Goal: Information Seeking & Learning: Find specific fact

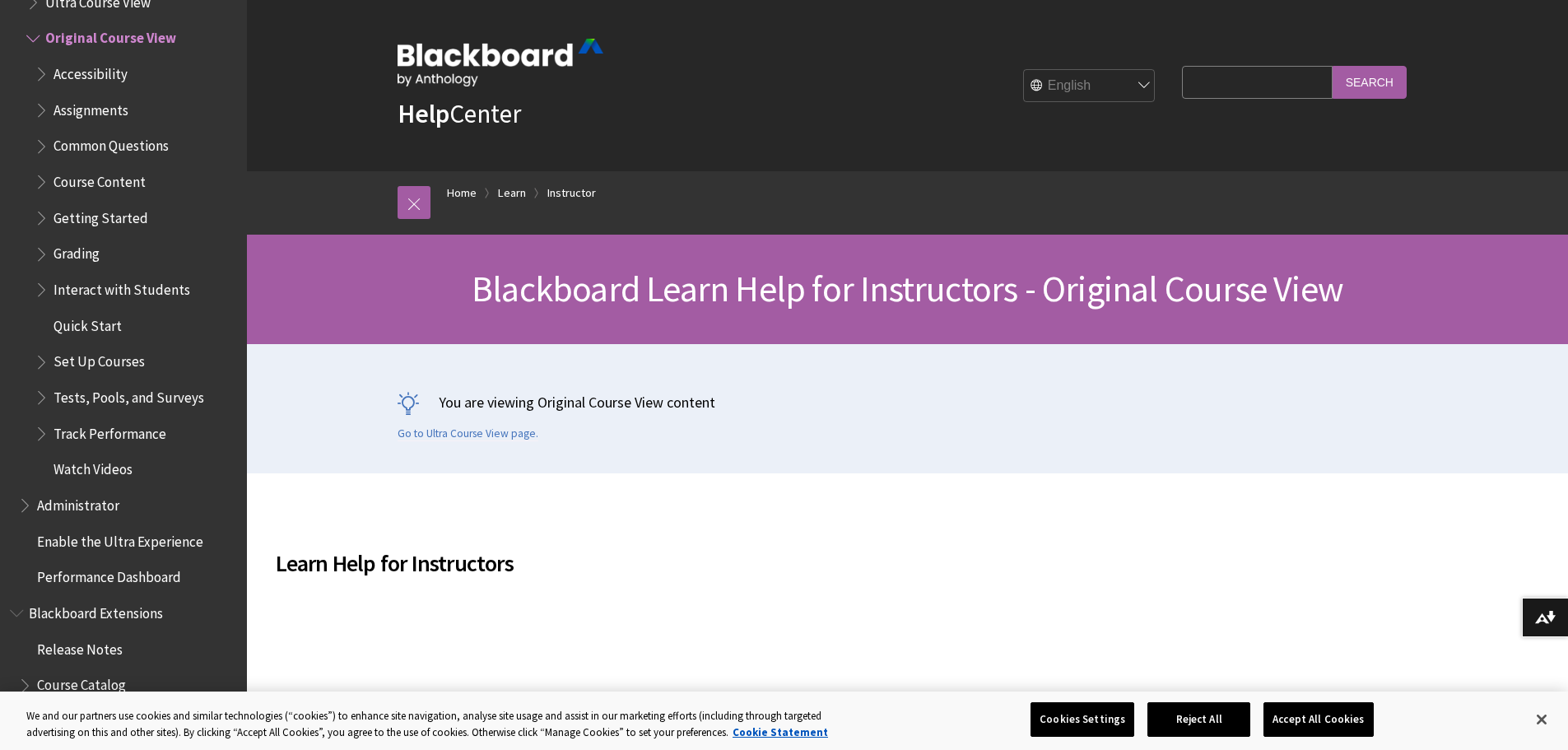
click at [1190, 95] on input "Search Query" at bounding box center [1257, 81] width 150 height 32
type input "[PERSON_NAME]"
click at [1333, 65] on input "Search" at bounding box center [1370, 81] width 74 height 32
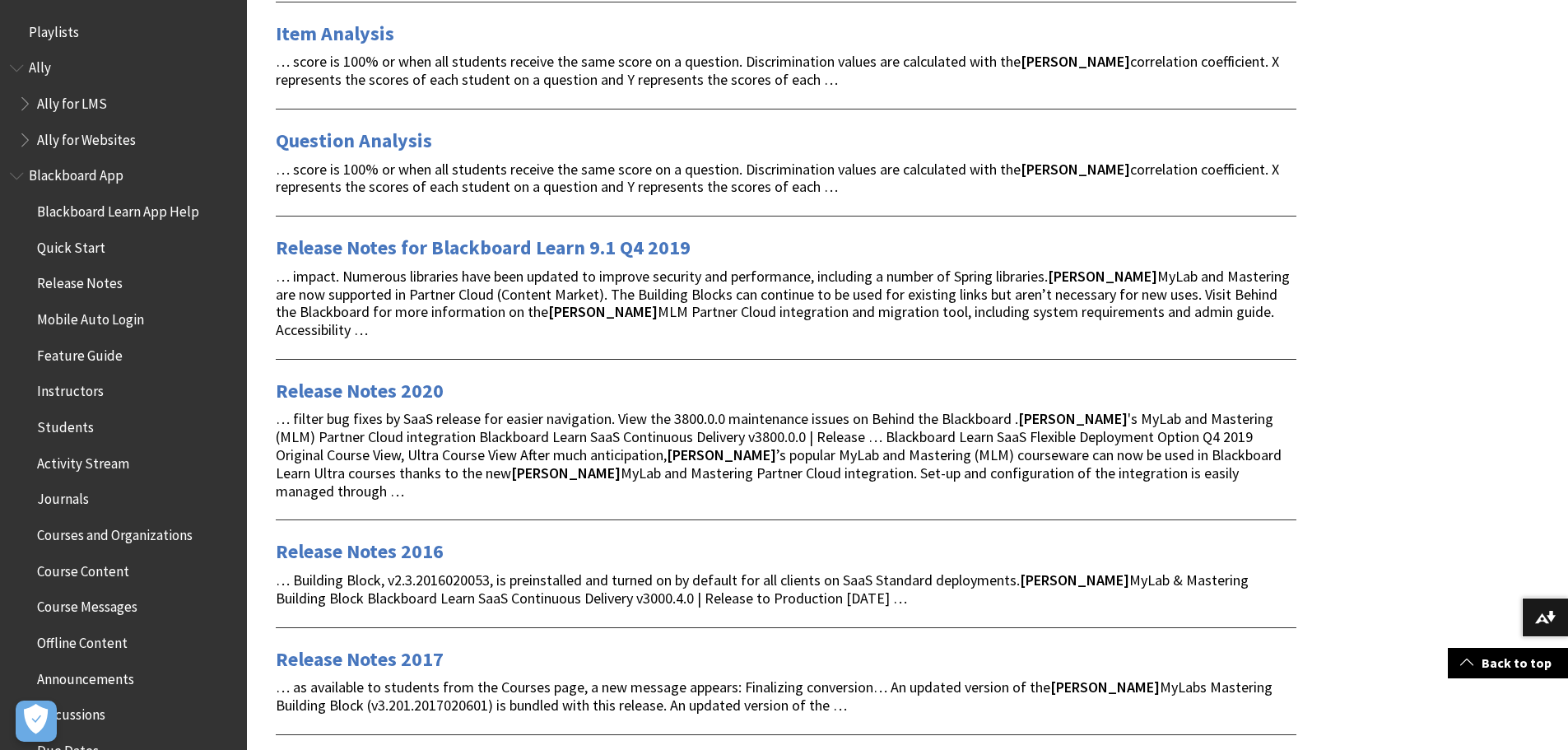
scroll to position [494, 0]
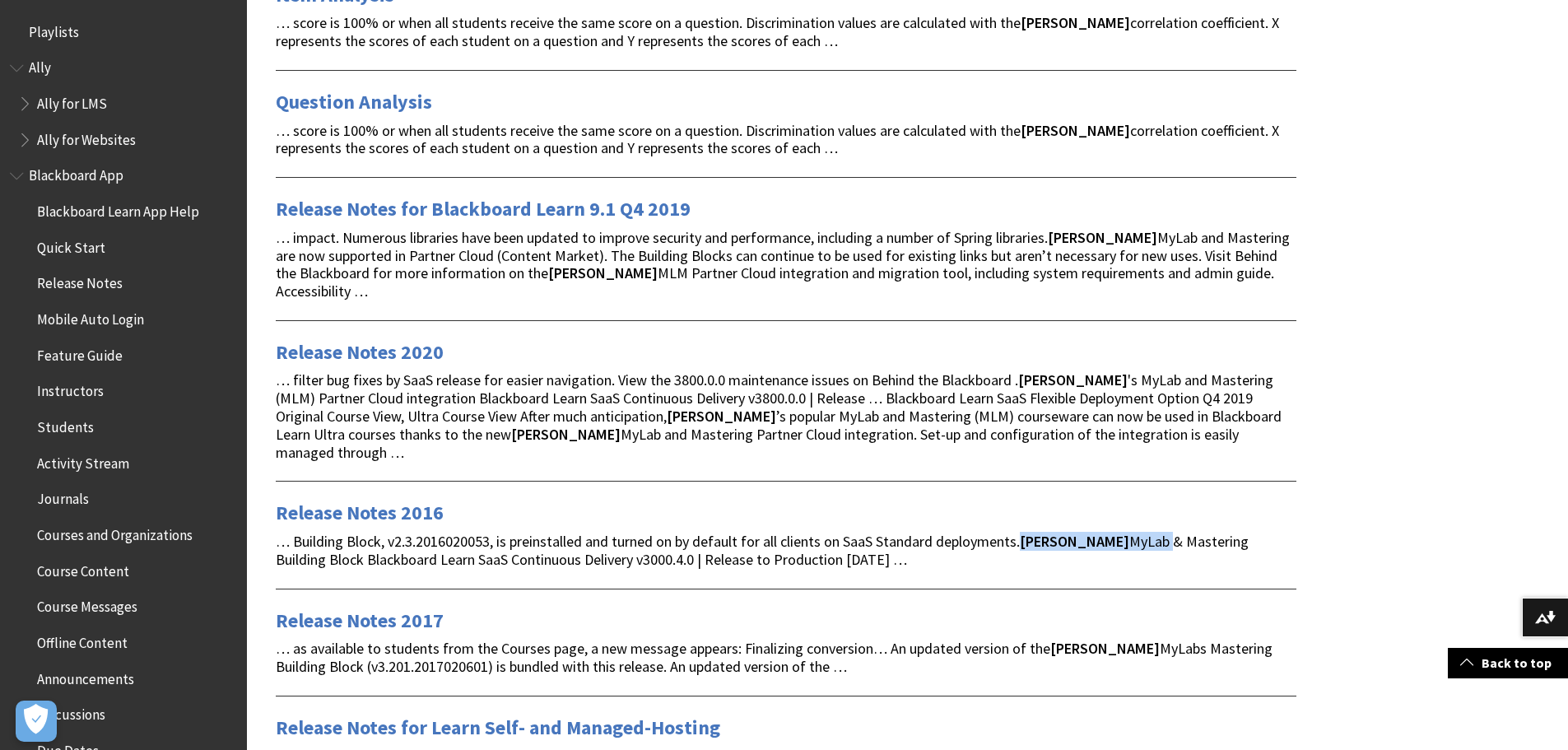
drag, startPoint x: 1122, startPoint y: 506, endPoint x: 1028, endPoint y: 514, distance: 94.3
click at [1028, 531] on span "… Building Block, v2.3.2016020053, is preinstalled and turned on by default for…" at bounding box center [762, 549] width 973 height 37
copy span "[PERSON_NAME] MyLab"
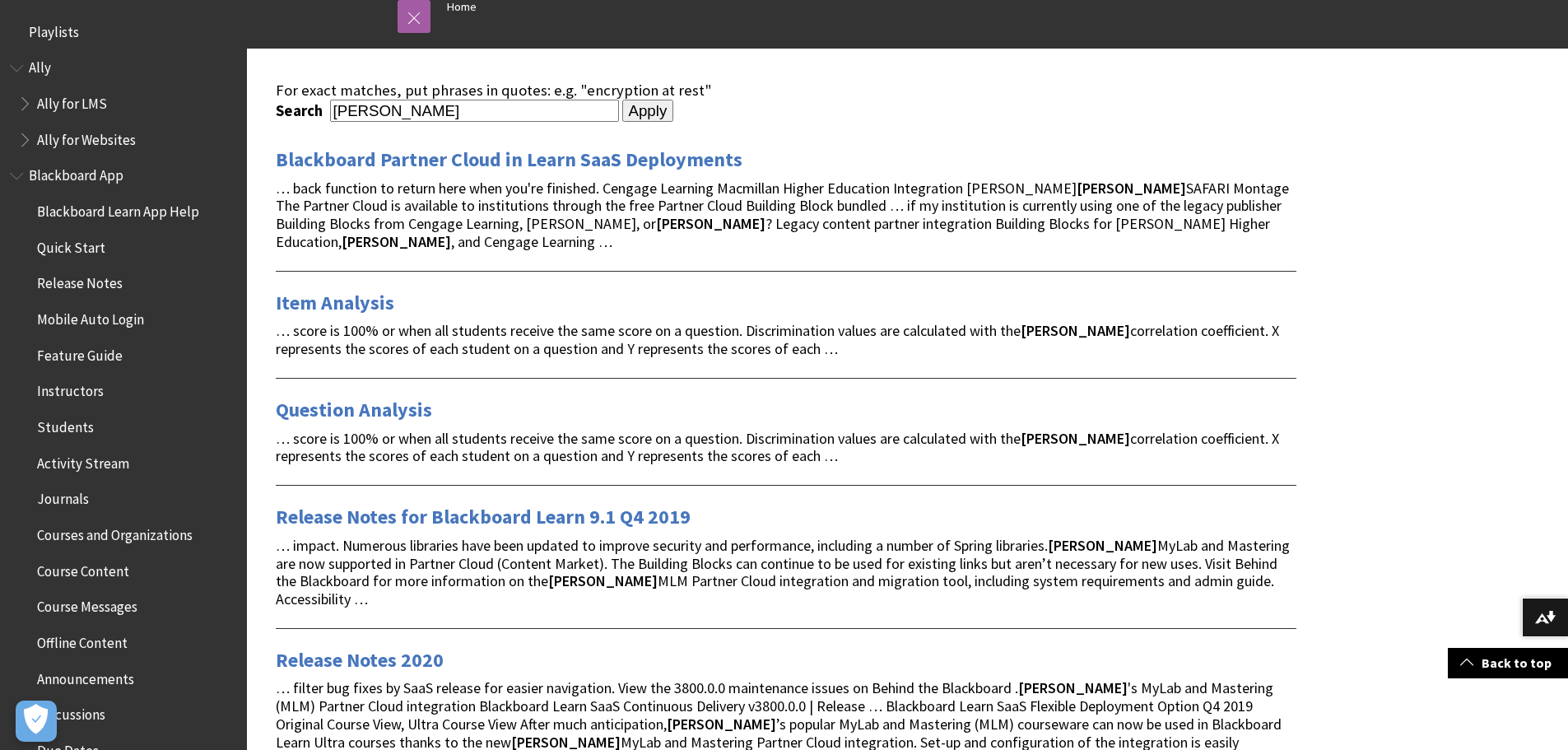
scroll to position [0, 0]
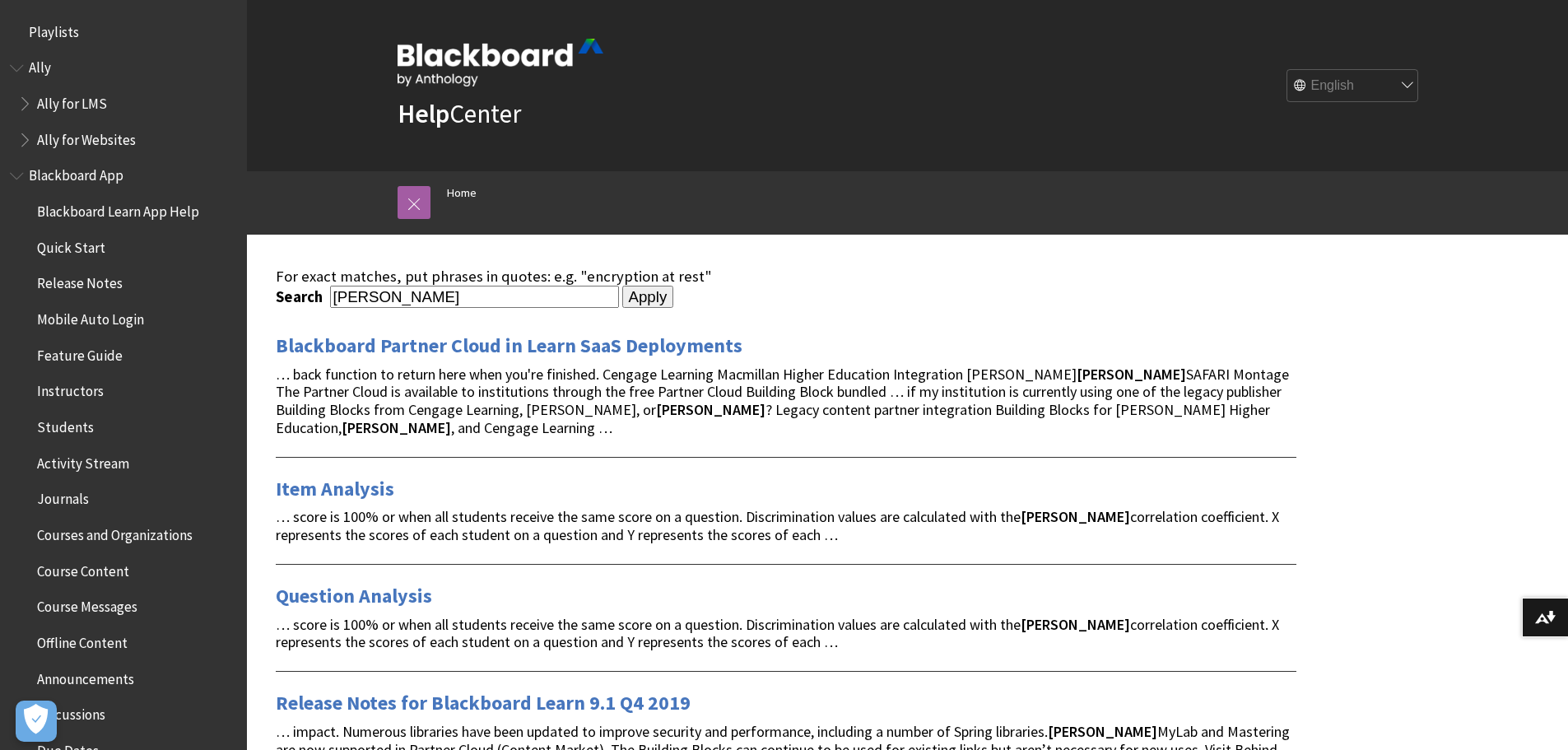
click at [512, 288] on input "[PERSON_NAME]" at bounding box center [474, 297] width 289 height 22
paste input "[PERSON_NAME] MyLab"
type input "[PERSON_NAME] MyLab"
click at [640, 301] on input "Apply" at bounding box center [648, 297] width 52 height 23
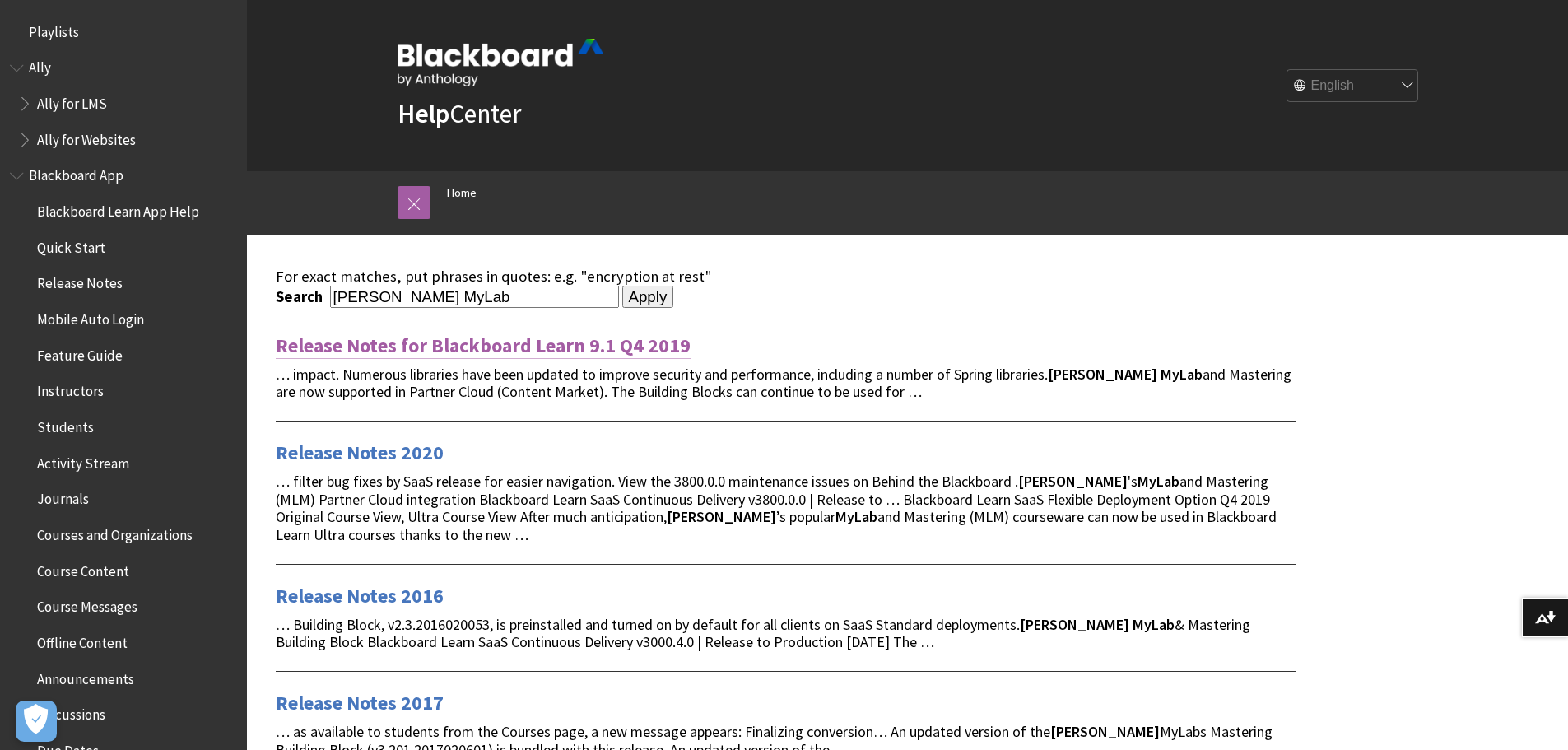
click at [518, 348] on link "Release Notes for Blackboard Learn 9.1 Q4 2019" at bounding box center [483, 345] width 415 height 27
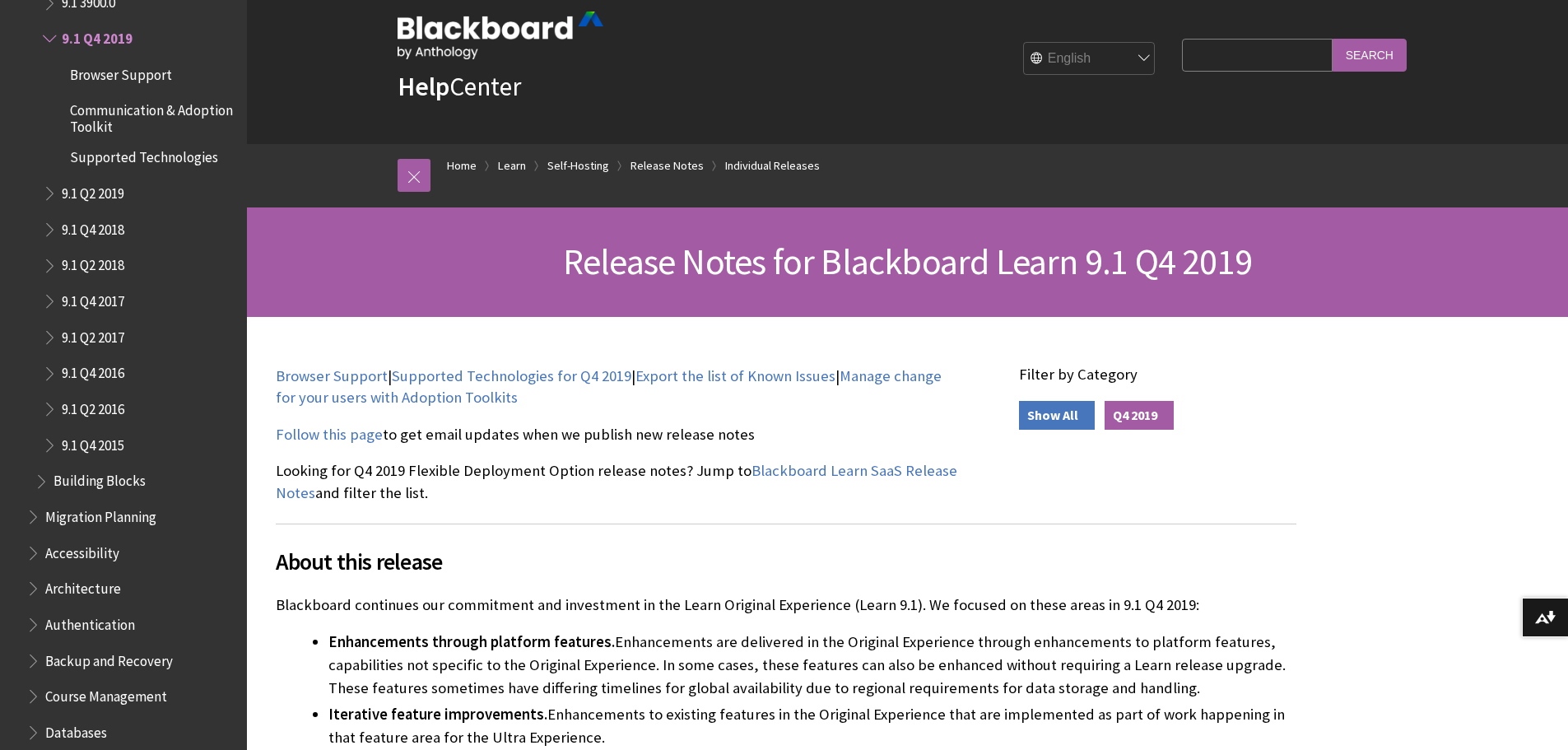
scroll to position [247, 0]
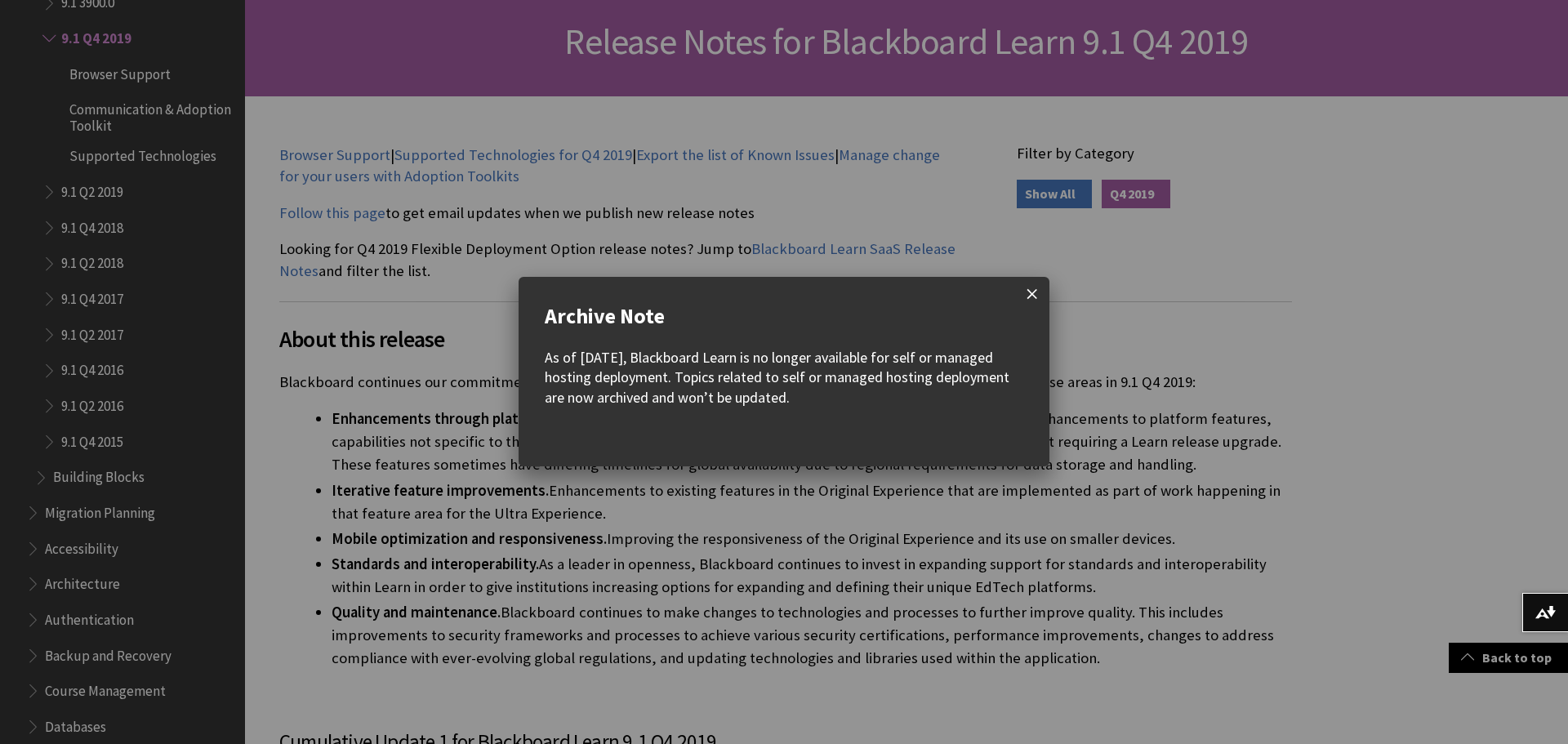
click at [1035, 294] on span at bounding box center [1032, 294] width 34 height 34
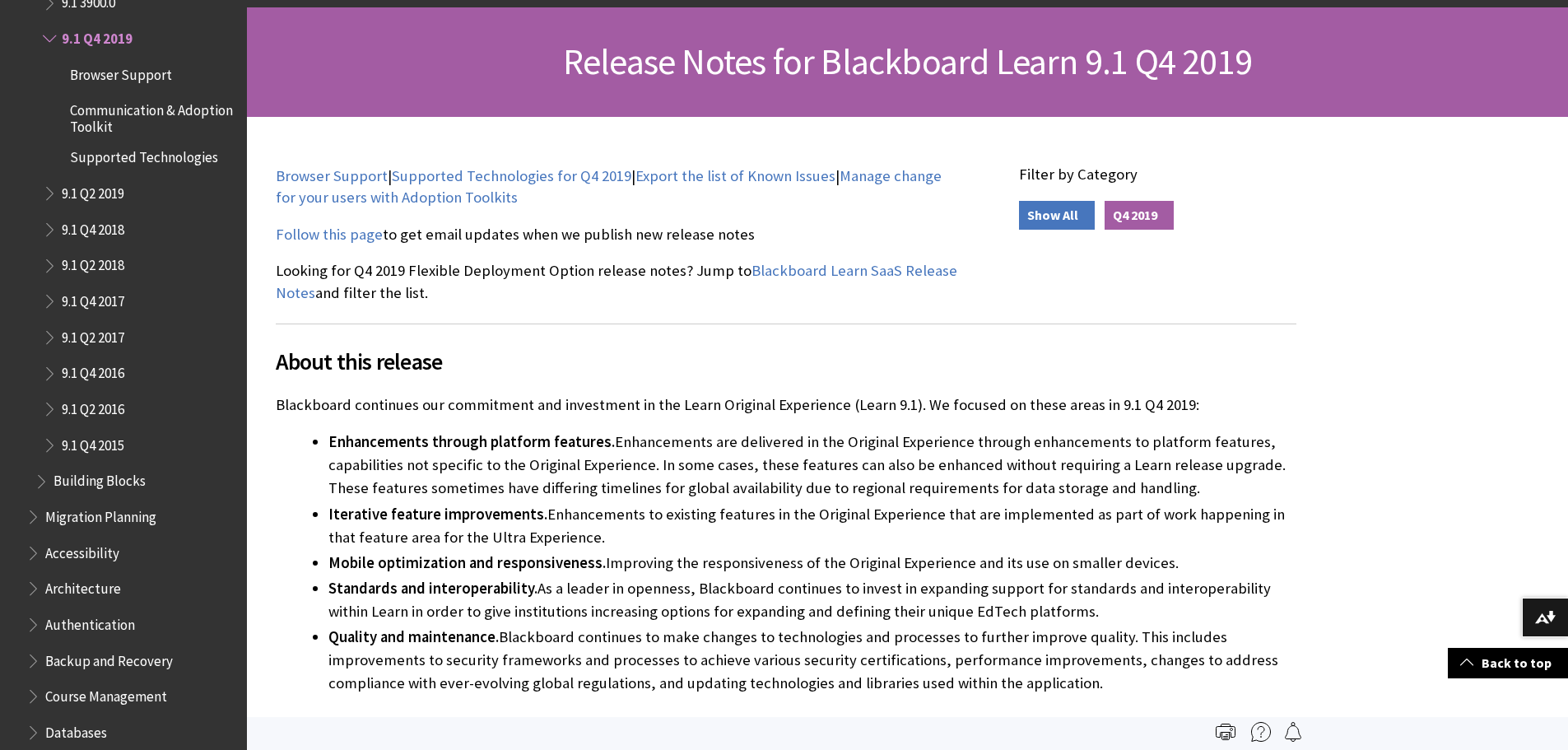
scroll to position [0, 0]
